Goal: Communication & Community: Connect with others

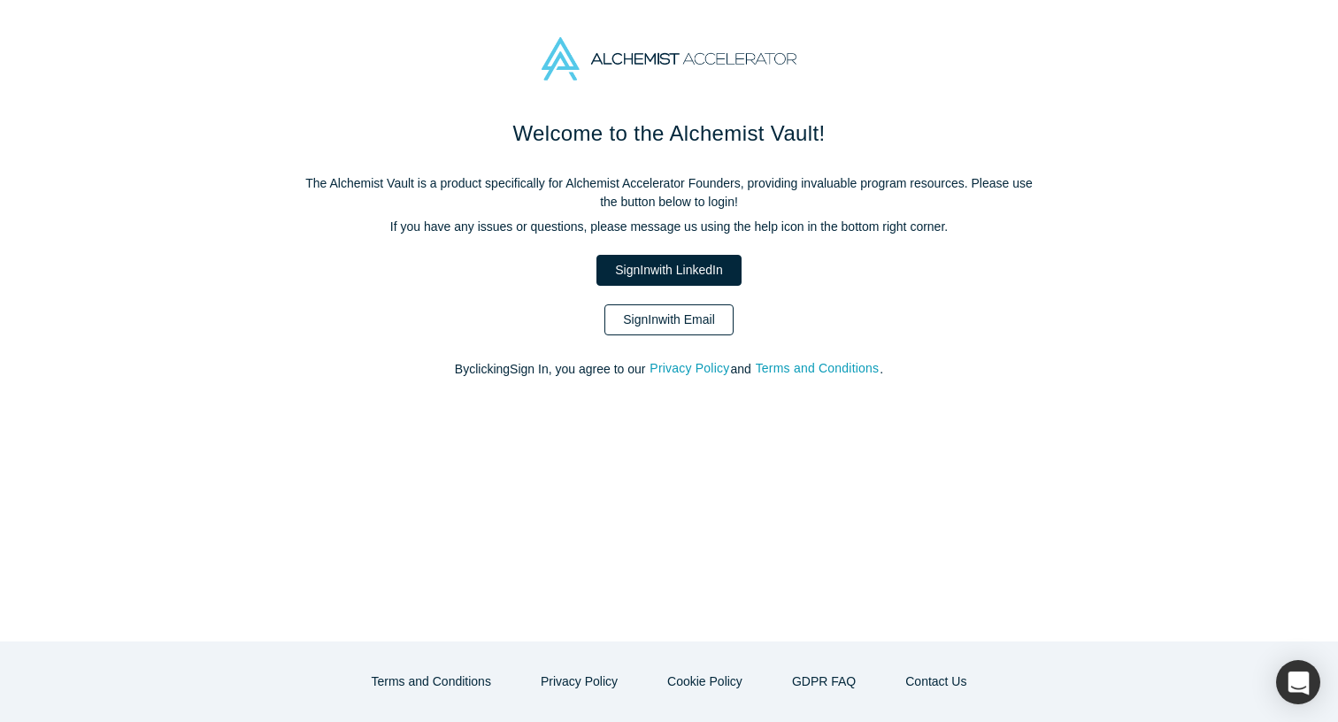
click at [693, 327] on link "Sign In with Email" at bounding box center [668, 319] width 129 height 31
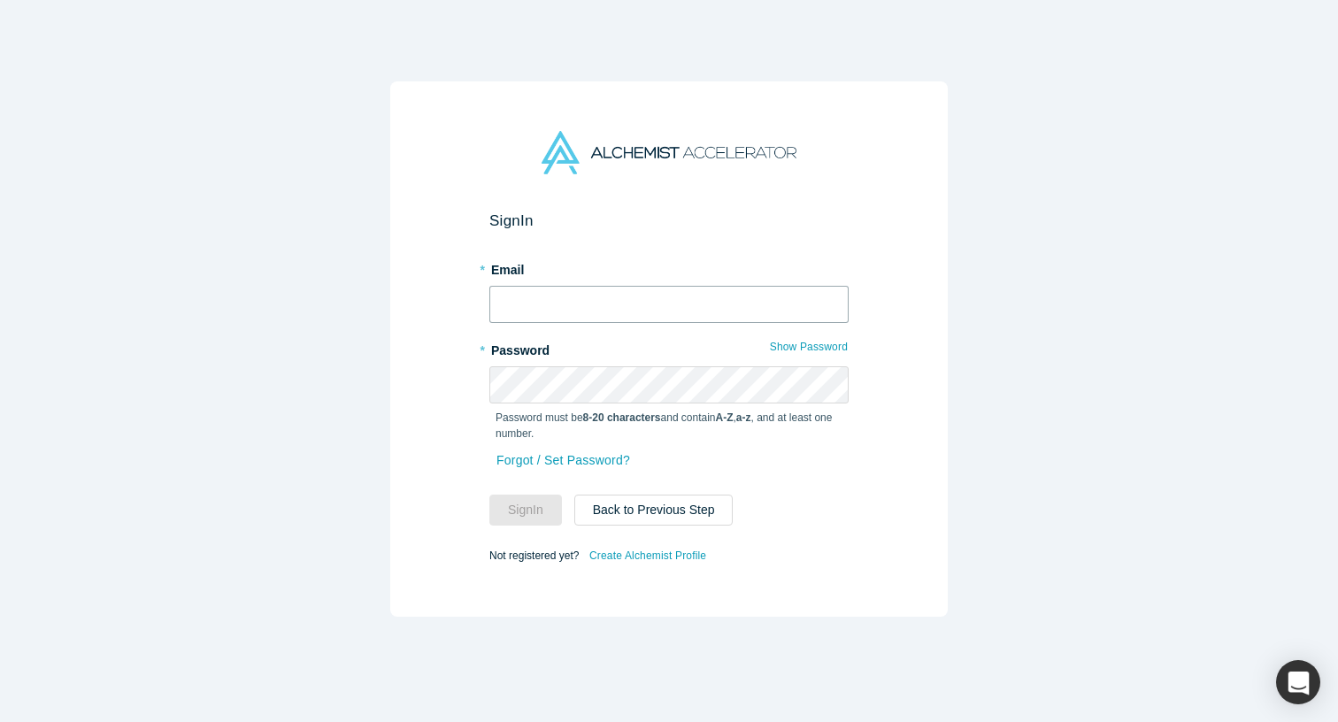
type input "[EMAIL_ADDRESS]"
click at [528, 517] on button "Sign In" at bounding box center [525, 510] width 73 height 31
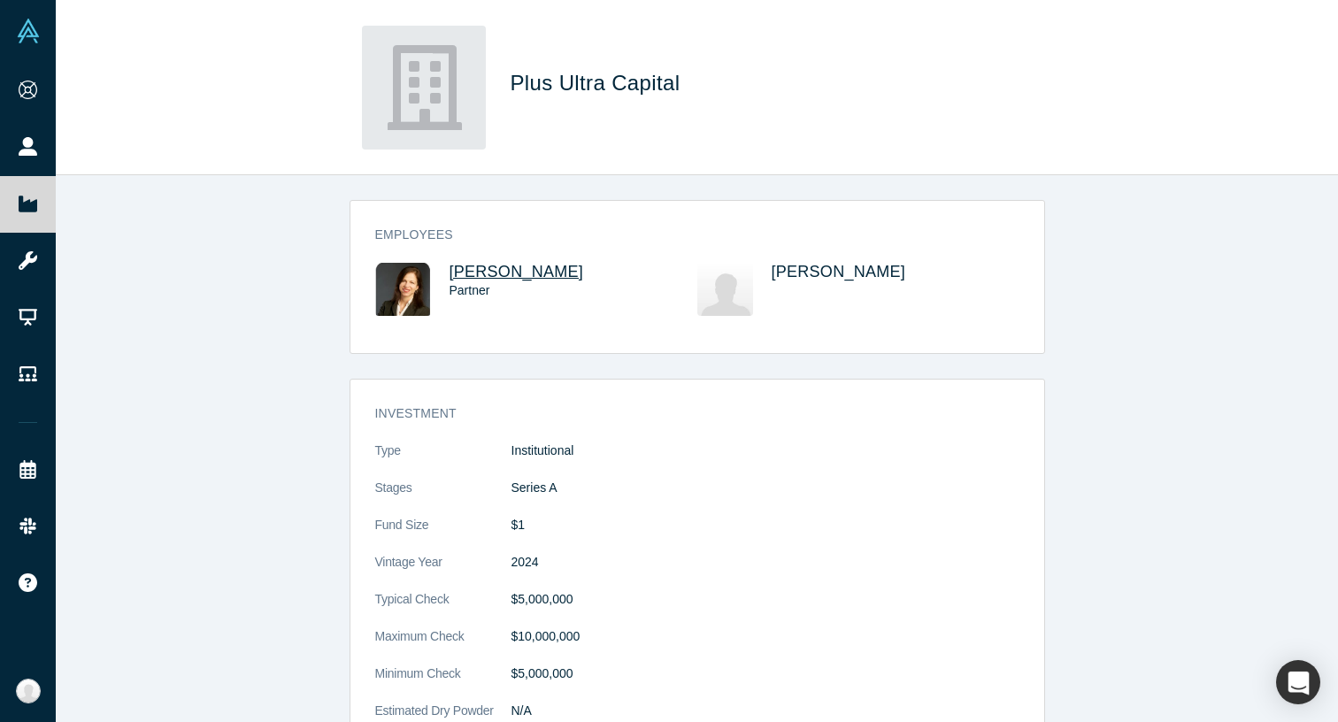
drag, startPoint x: 564, startPoint y: 262, endPoint x: 449, endPoint y: 270, distance: 115.3
click at [449, 270] on div "Employees [PERSON_NAME] Partner [PERSON_NAME]" at bounding box center [697, 283] width 694 height 140
click at [485, 270] on span "[PERSON_NAME]" at bounding box center [517, 272] width 134 height 18
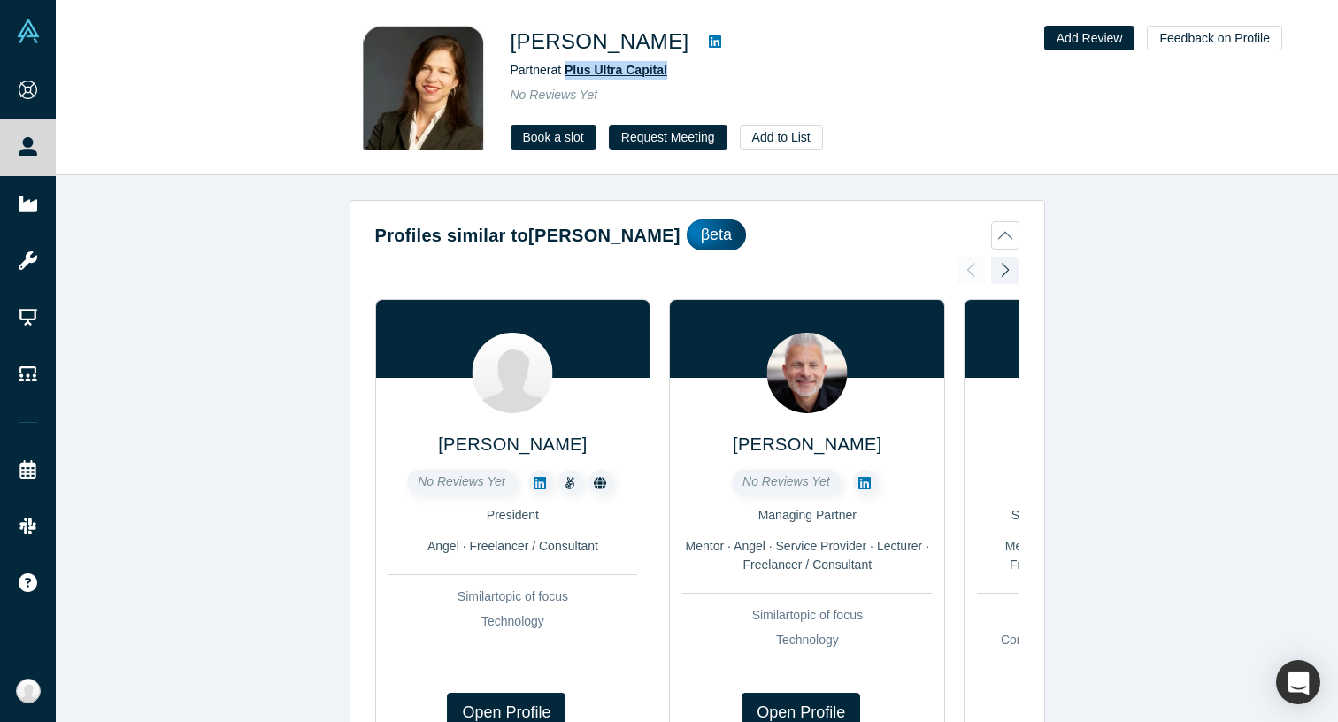
drag, startPoint x: 704, startPoint y: 65, endPoint x: 569, endPoint y: 69, distance: 135.5
click at [569, 69] on div "Partner at Plus Ultra Capital" at bounding box center [759, 70] width 496 height 19
copy span "Plus Ultra Capital"
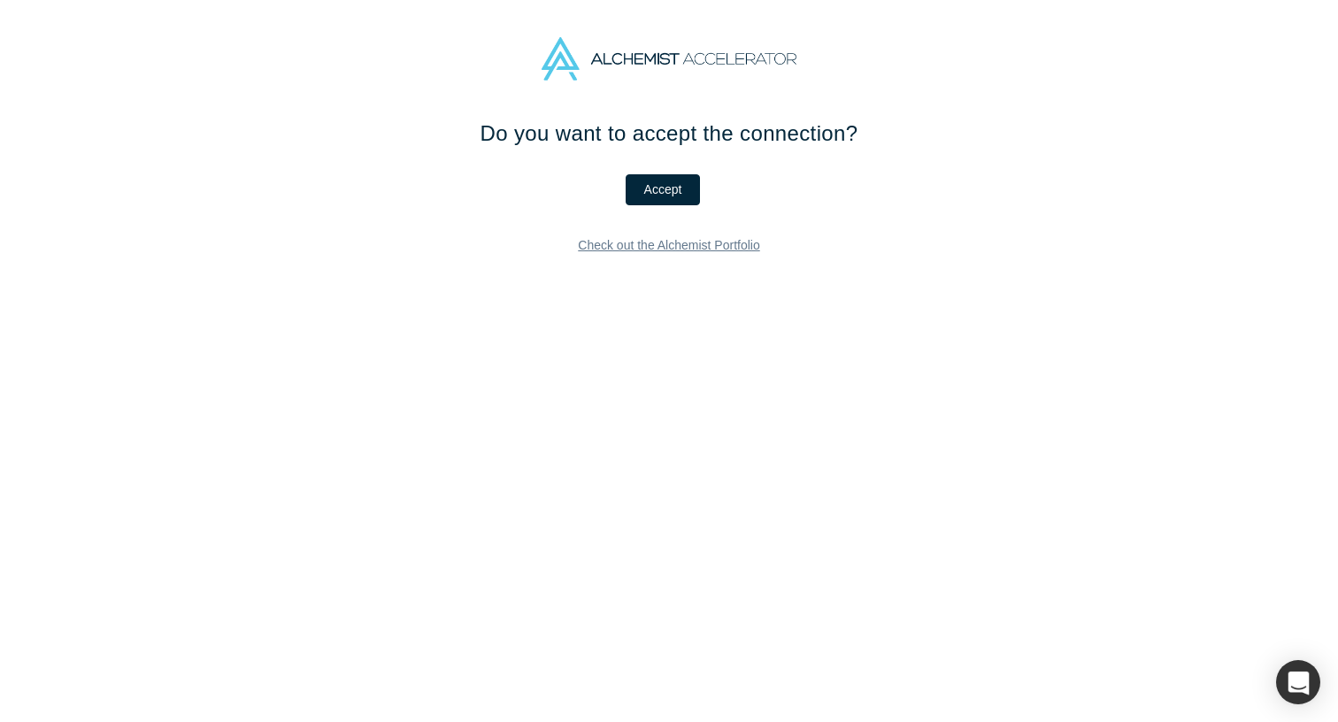
click at [689, 173] on div "Do you want to accept the connection? Accept Check out the Alchemist Portfolio" at bounding box center [668, 202] width 743 height 168
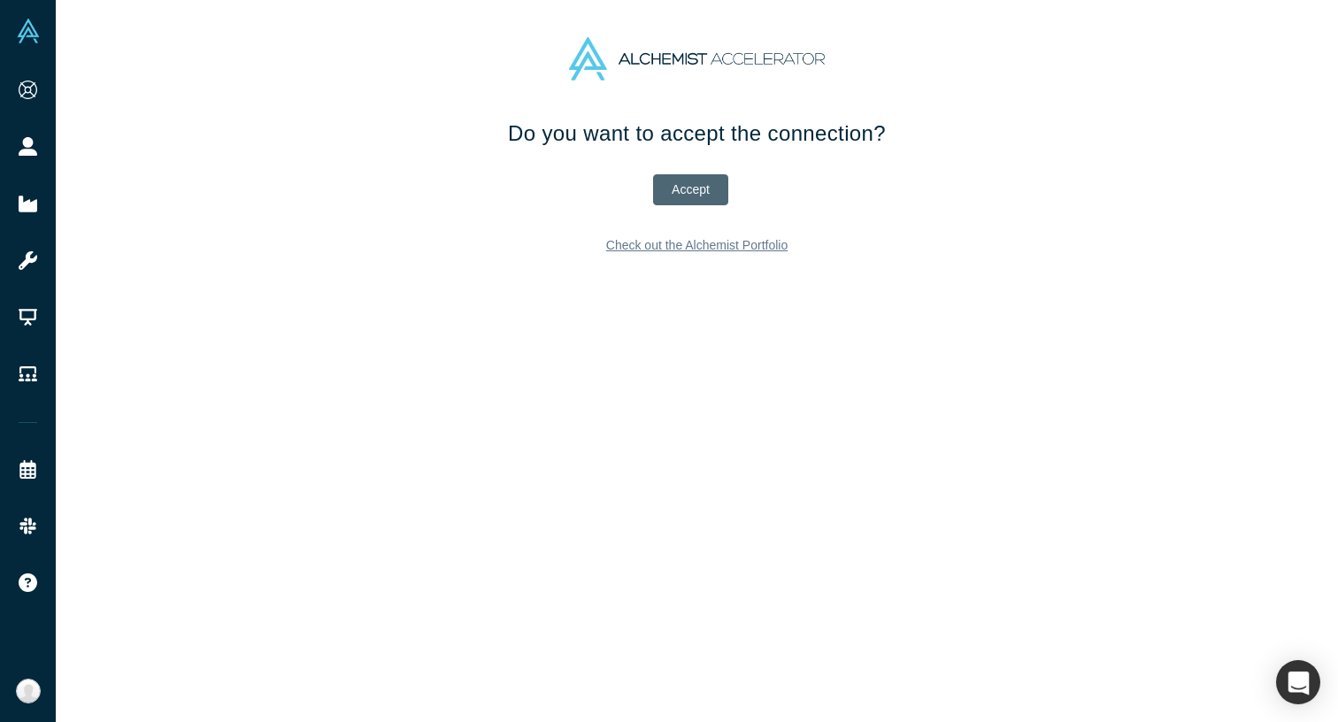
click at [692, 189] on button "Accept" at bounding box center [690, 189] width 75 height 31
